Goal: Check status: Check status

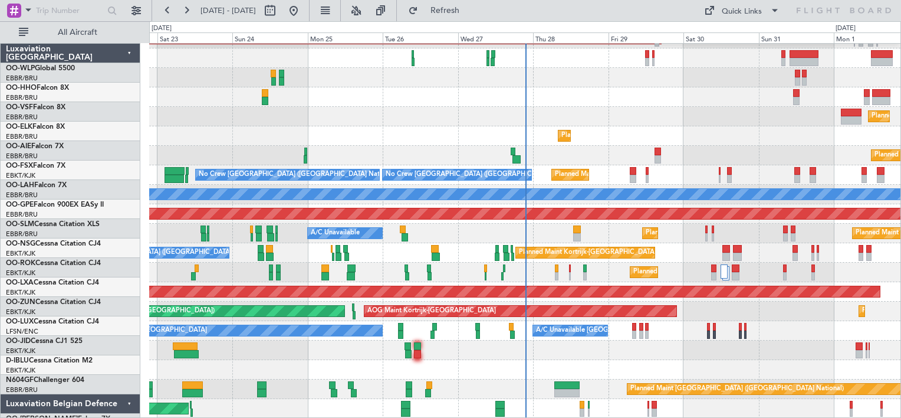
scroll to position [34, 0]
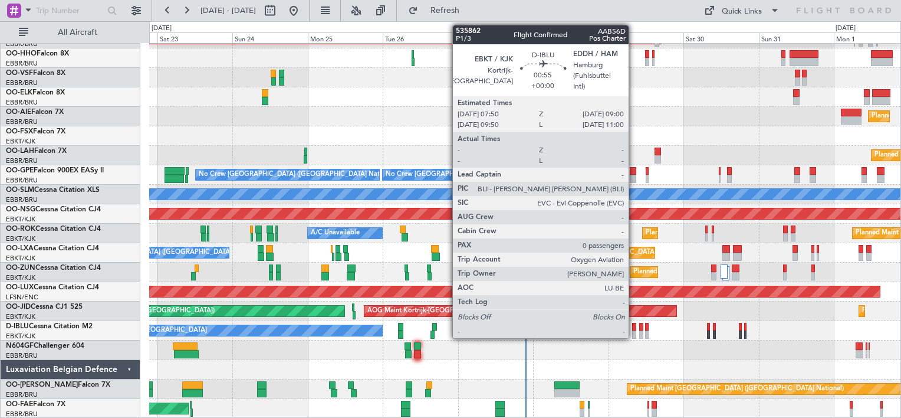
click at [634, 329] on div at bounding box center [634, 327] width 4 height 8
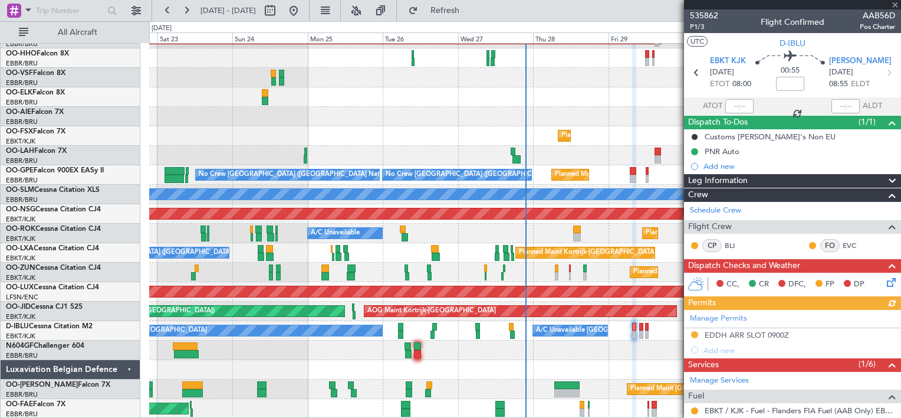
scroll to position [149, 0]
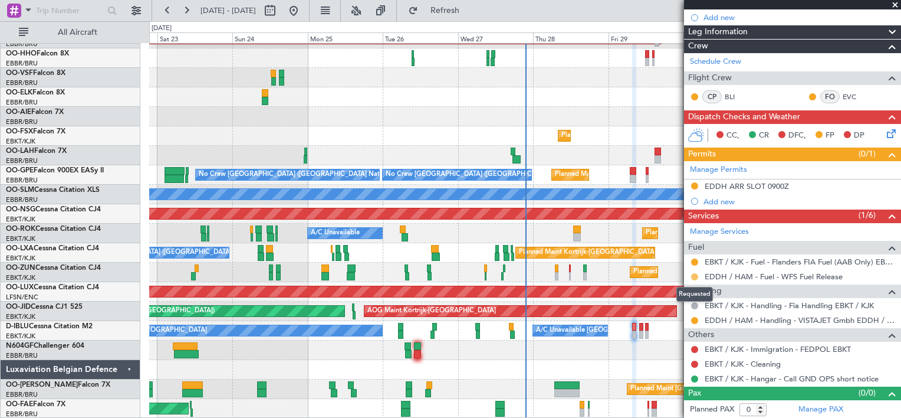
click at [694, 276] on button at bounding box center [694, 276] width 7 height 7
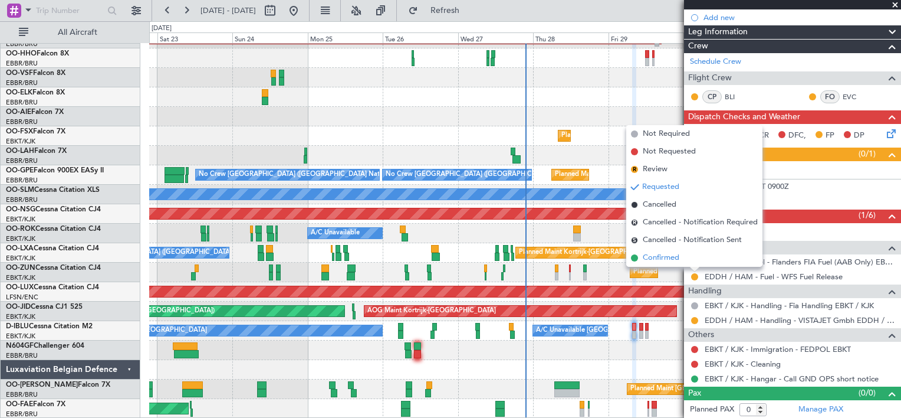
click at [668, 257] on span "Confirmed" at bounding box center [661, 258] width 37 height 12
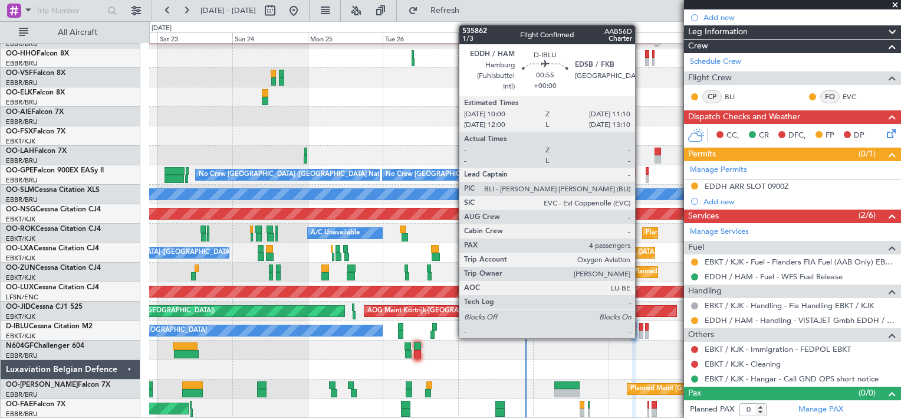
click at [640, 331] on div at bounding box center [641, 334] width 4 height 8
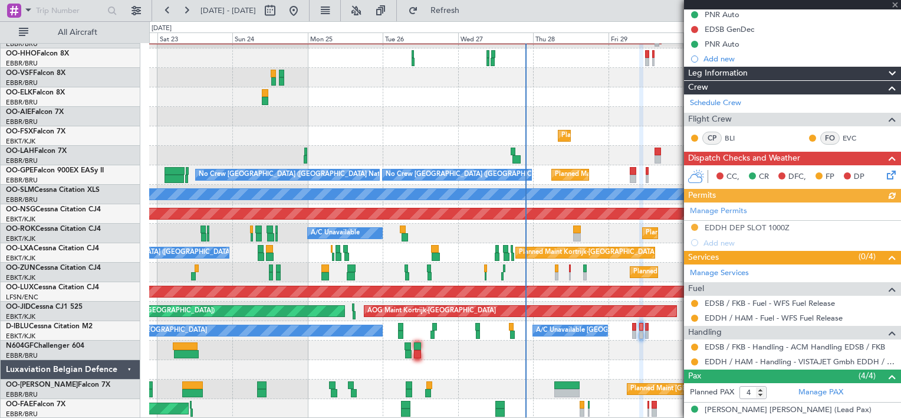
scroll to position [124, 0]
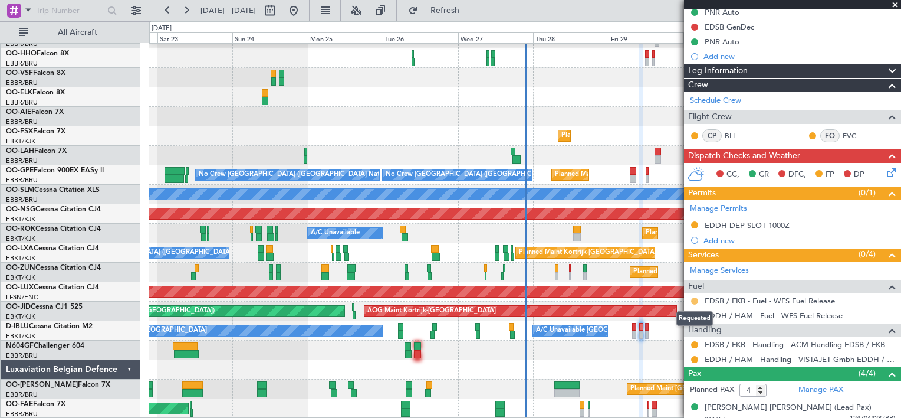
click at [696, 298] on button at bounding box center [694, 300] width 7 height 7
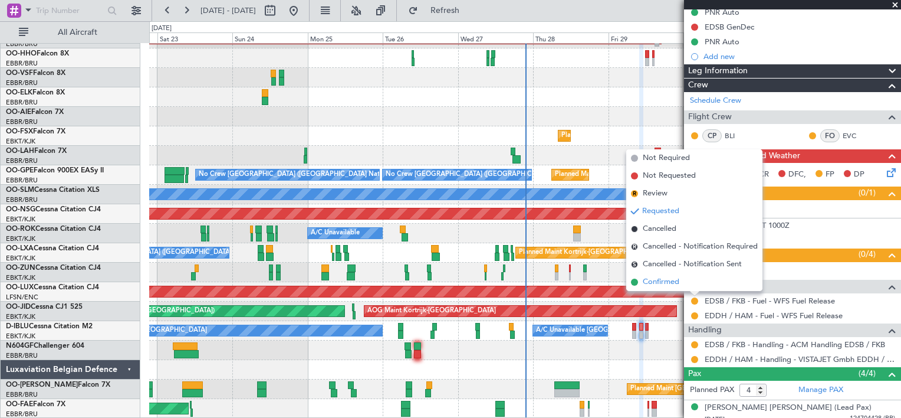
click at [666, 280] on span "Confirmed" at bounding box center [661, 282] width 37 height 12
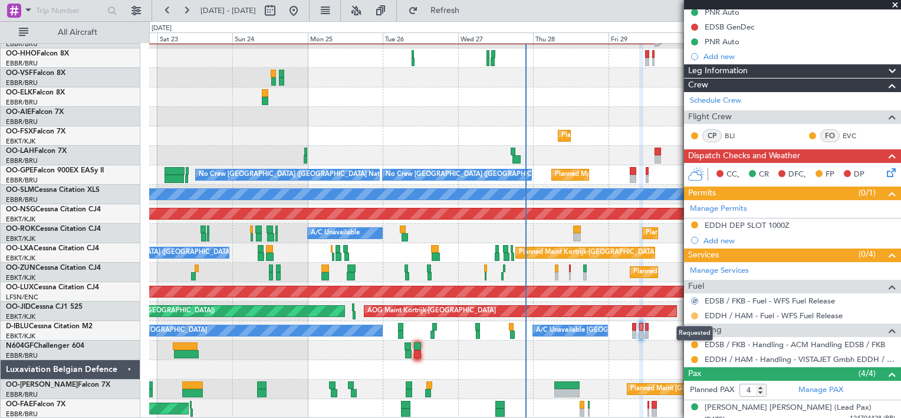
click at [691, 312] on button at bounding box center [694, 315] width 7 height 7
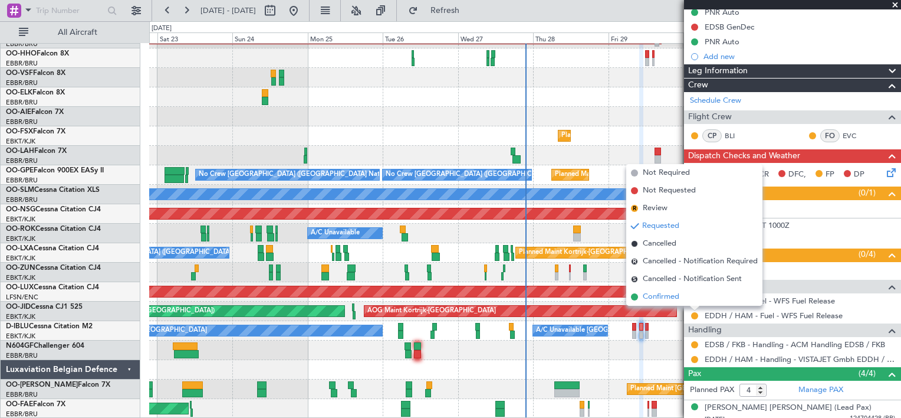
click at [668, 294] on span "Confirmed" at bounding box center [661, 297] width 37 height 12
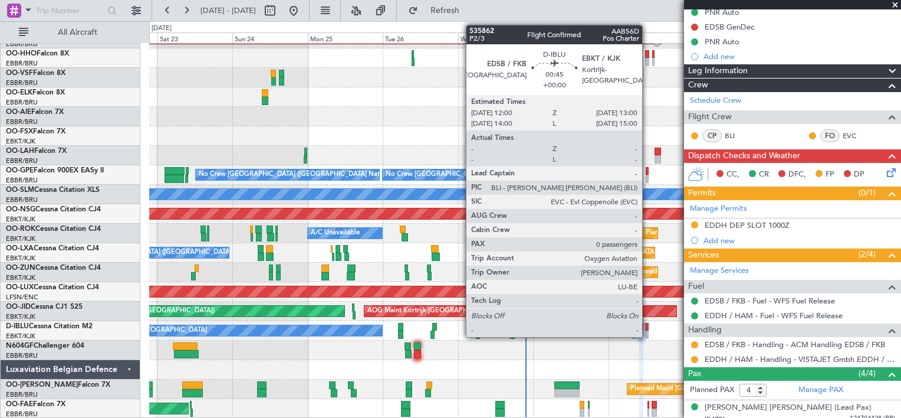
click at [648, 328] on div at bounding box center [647, 327] width 4 height 8
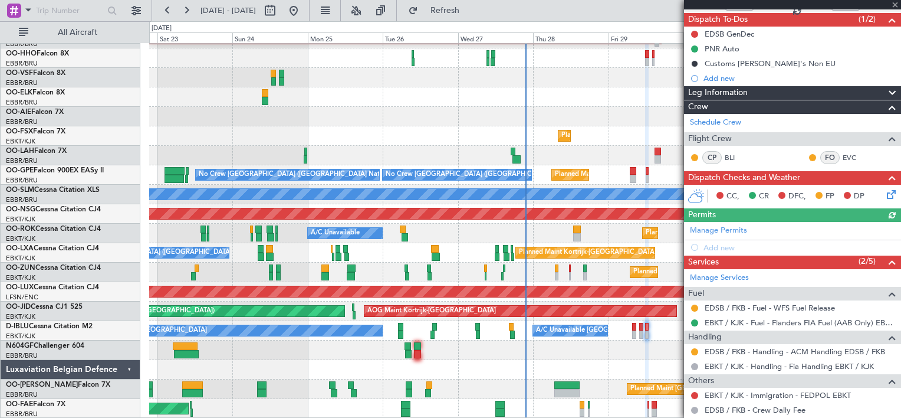
scroll to position [104, 0]
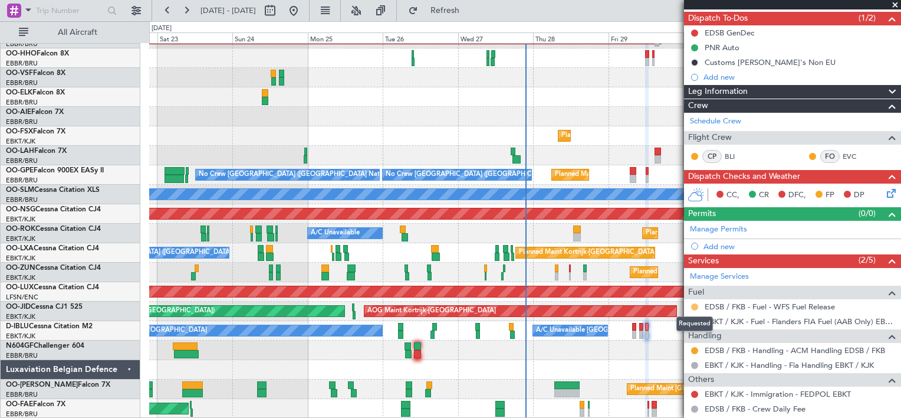
click at [696, 306] on button at bounding box center [694, 306] width 7 height 7
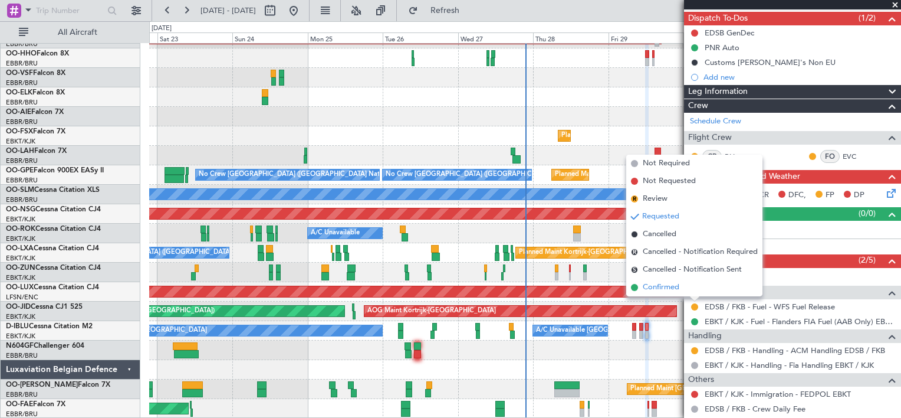
click at [671, 288] on span "Confirmed" at bounding box center [661, 287] width 37 height 12
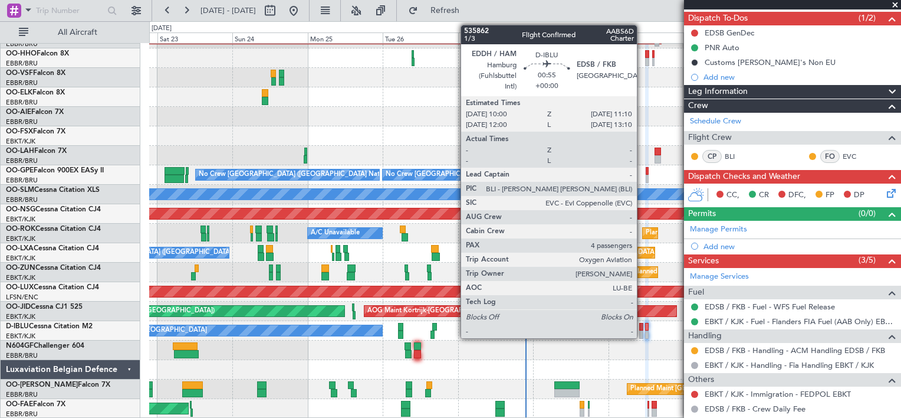
click at [642, 333] on div at bounding box center [641, 334] width 4 height 8
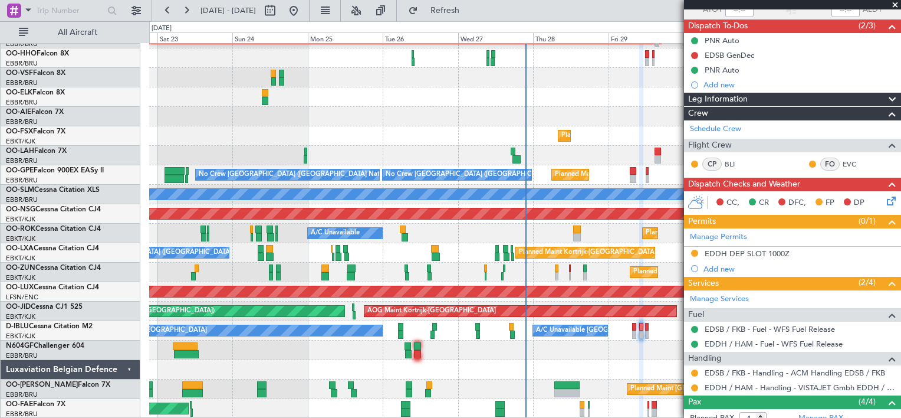
scroll to position [97, 0]
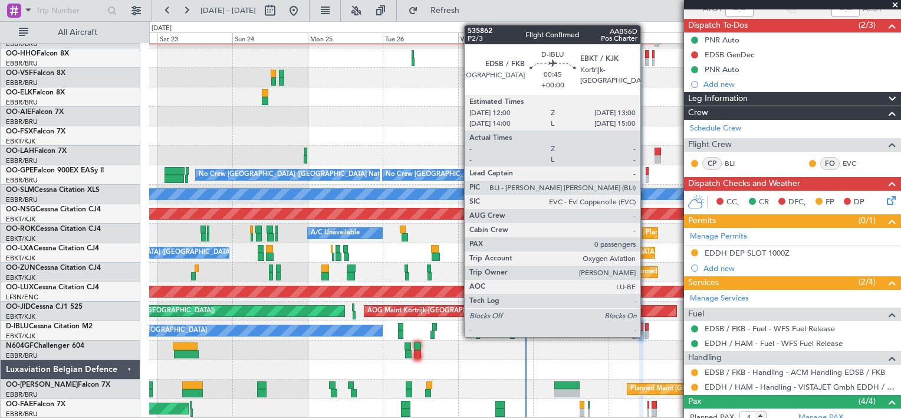
click at [646, 327] on div at bounding box center [647, 327] width 4 height 8
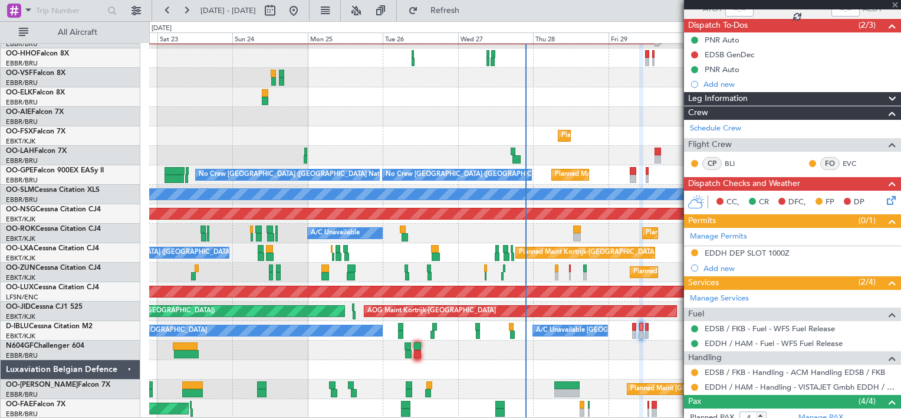
type input "0"
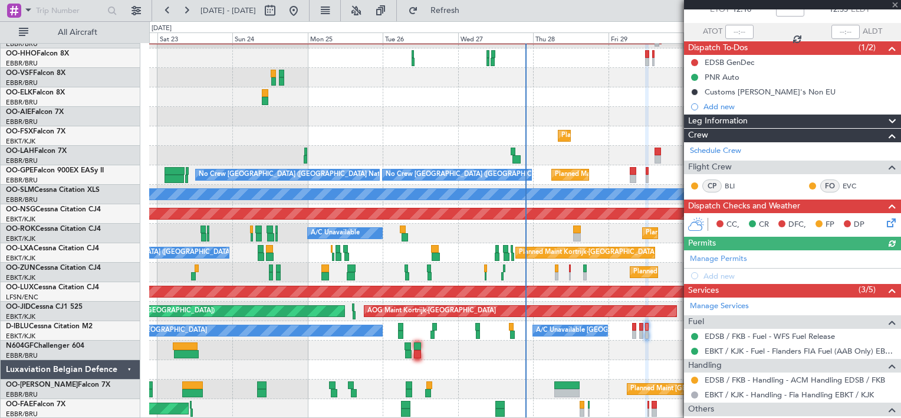
scroll to position [80, 0]
